Goal: Register for event/course

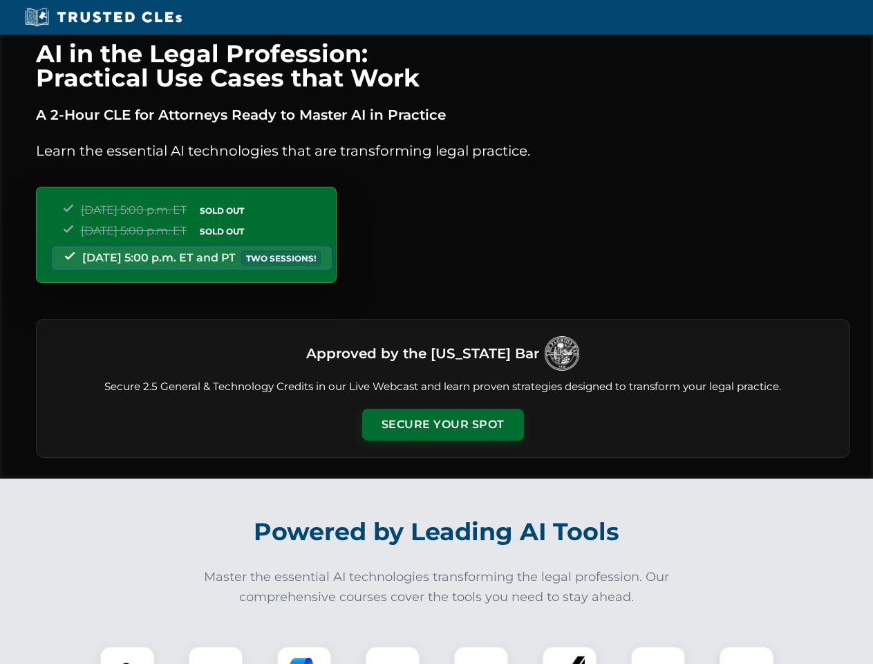
click at [442, 425] on button "Secure Your Spot" at bounding box center [443, 425] width 162 height 32
click at [127, 655] on img at bounding box center [127, 673] width 40 height 40
